Goal: Information Seeking & Learning: Learn about a topic

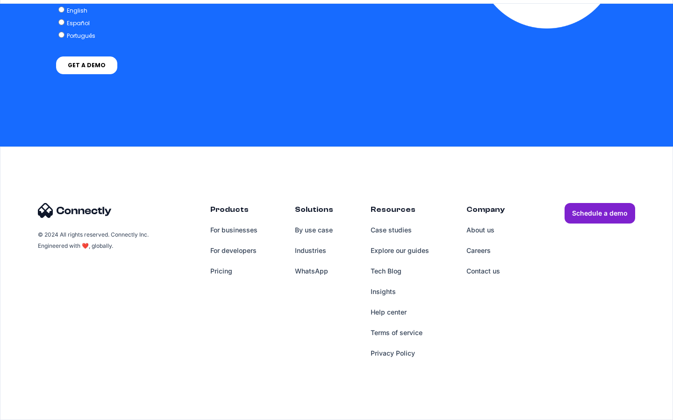
scroll to position [3851, 0]
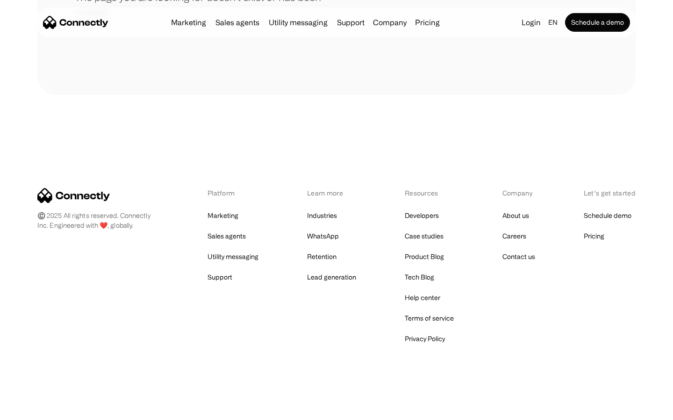
scroll to position [171, 0]
